Goal: Navigation & Orientation: Find specific page/section

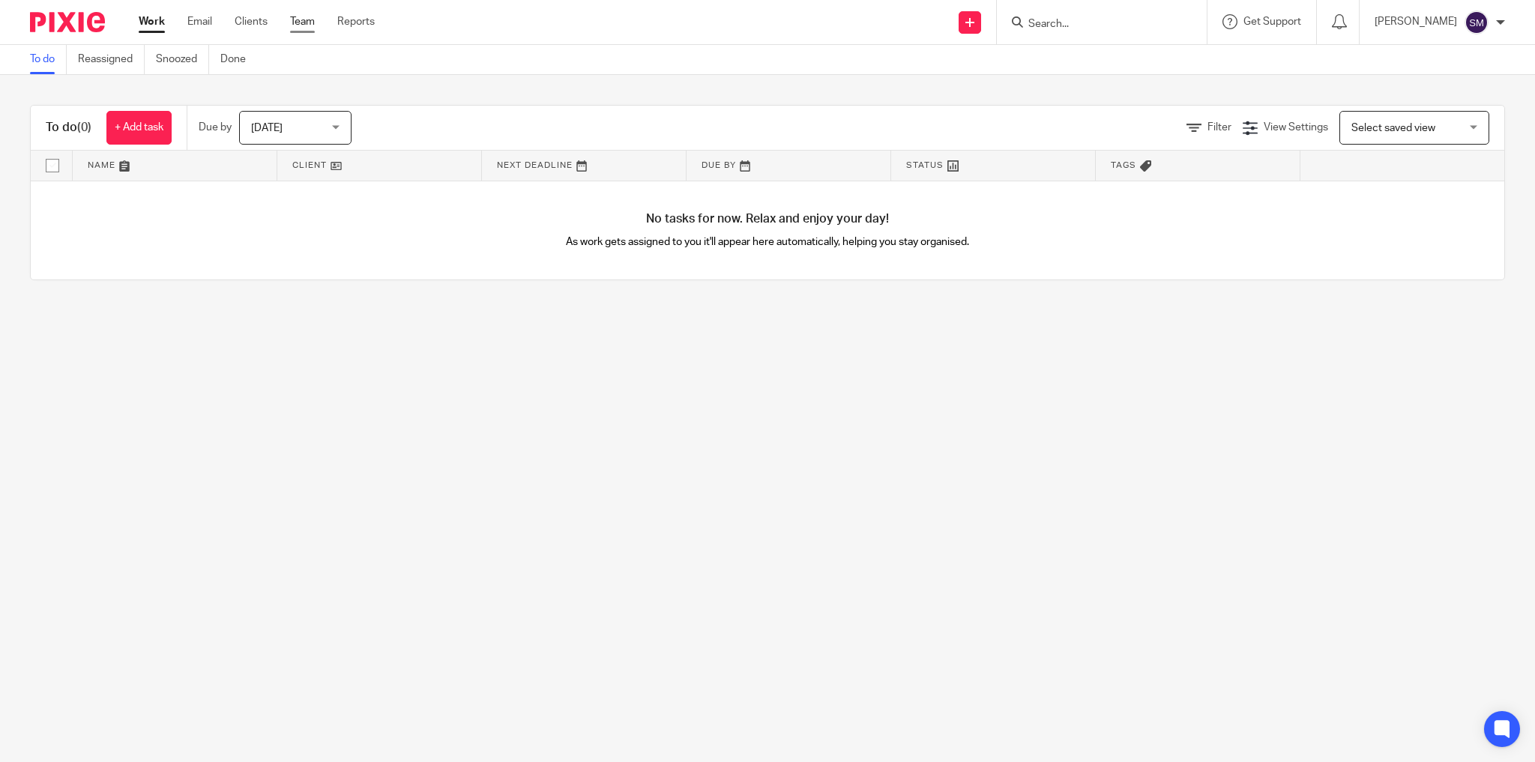
drag, startPoint x: 289, startPoint y: 17, endPoint x: 299, endPoint y: 16, distance: 10.5
click at [295, 16] on ul "Work Email Clients Team Reports" at bounding box center [268, 21] width 259 height 15
click at [320, 21] on ul "Work Email Clients Team Reports" at bounding box center [268, 21] width 259 height 15
click at [309, 28] on link "Team" at bounding box center [302, 21] width 25 height 15
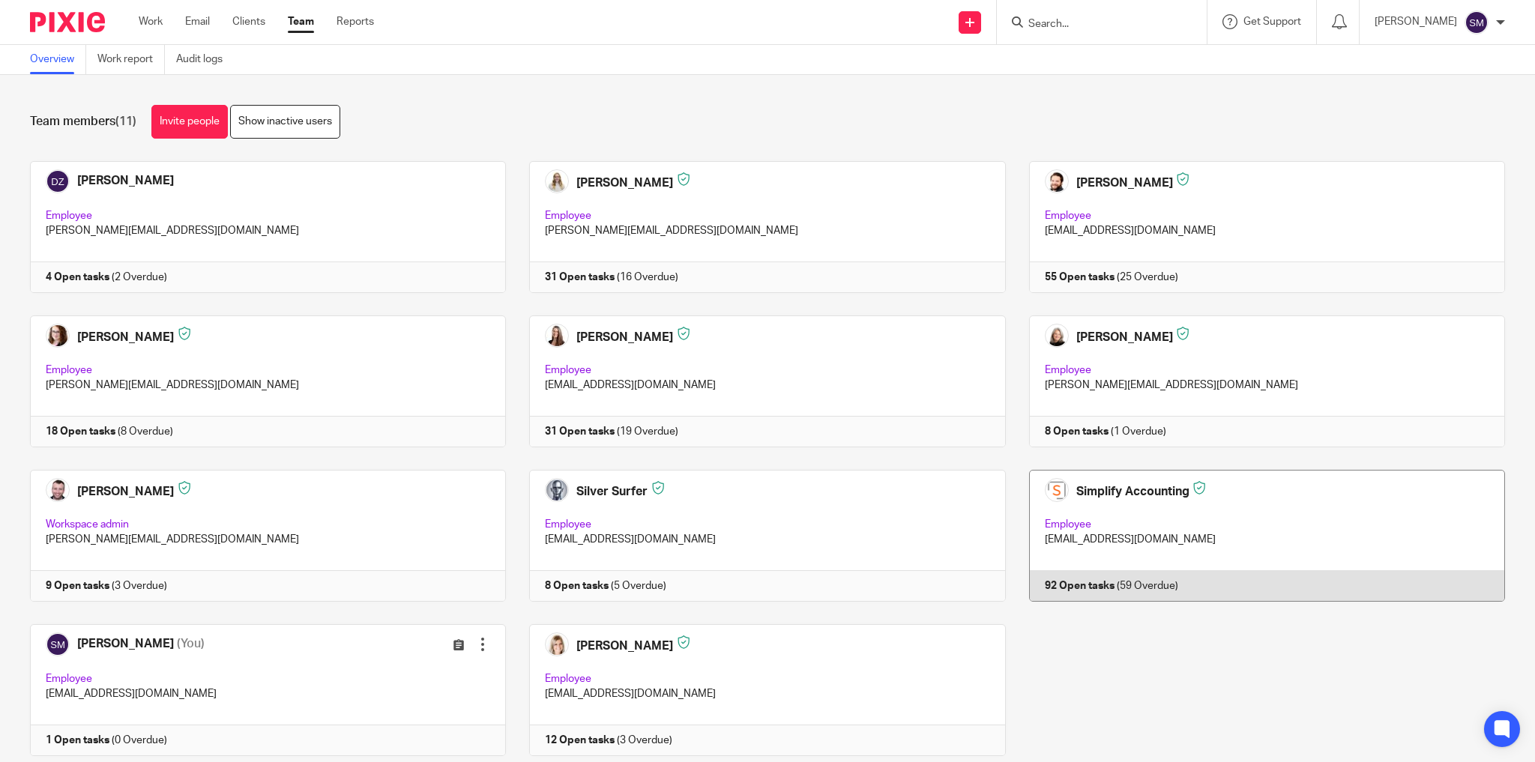
click at [1260, 510] on link at bounding box center [1255, 536] width 499 height 132
